Goal: Transaction & Acquisition: Download file/media

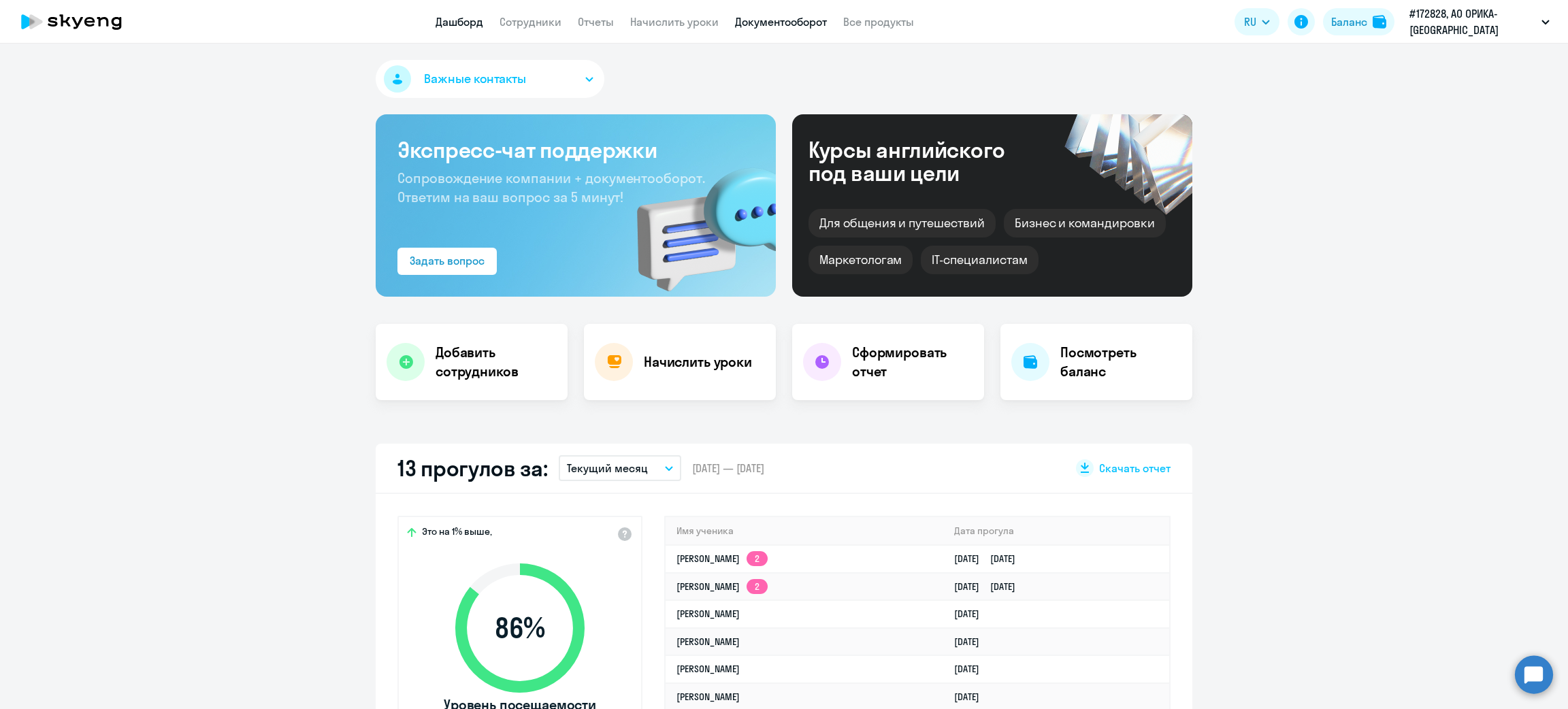
click at [775, 19] on link "Документооборот" at bounding box center [780, 22] width 92 height 14
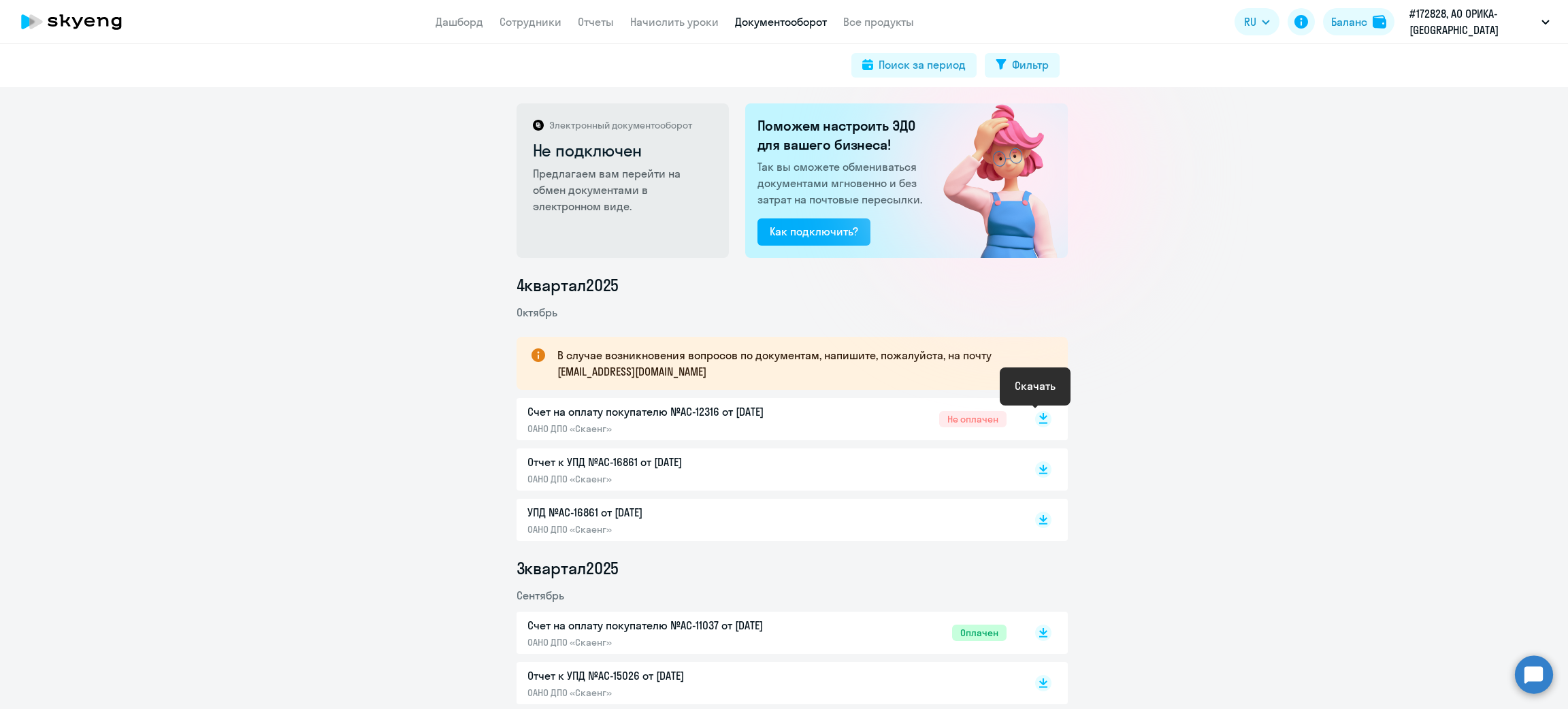
click at [1035, 423] on icon at bounding box center [1043, 419] width 16 height 16
click at [1036, 465] on rect at bounding box center [1043, 470] width 16 height 16
click at [1035, 521] on rect at bounding box center [1043, 519] width 16 height 16
